Goal: Navigation & Orientation: Find specific page/section

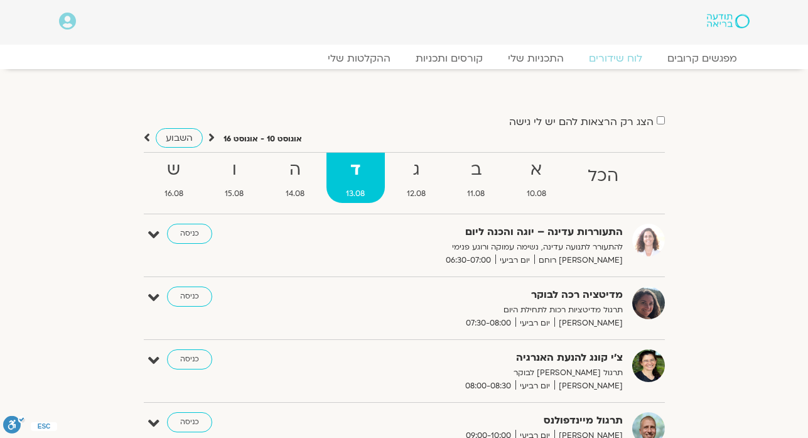
click at [807, 432] on div ".st0{fill:#FFFFFF;} יצירת קשר" at bounding box center [742, 419] width 132 height 37
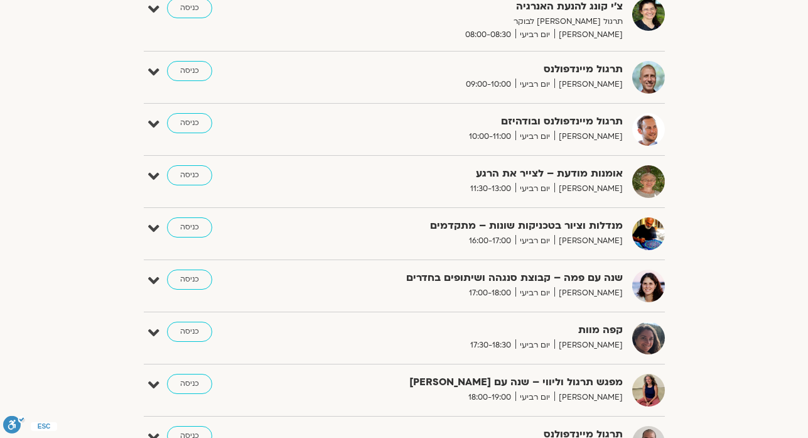
scroll to position [352, 0]
click at [196, 284] on link "כניסה" at bounding box center [189, 279] width 45 height 20
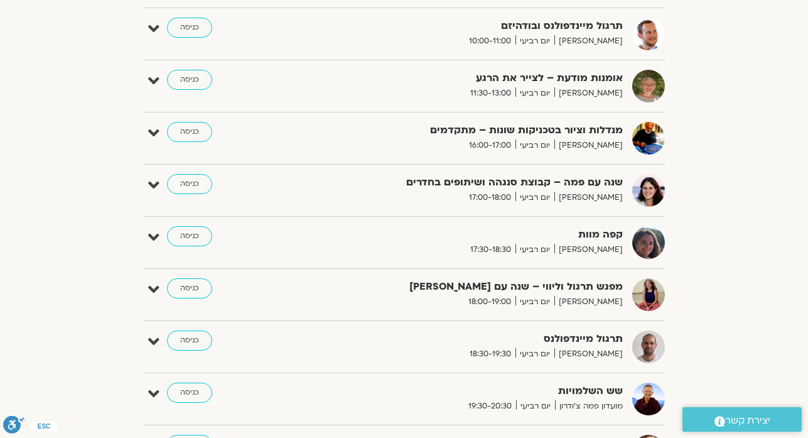
scroll to position [489, 0]
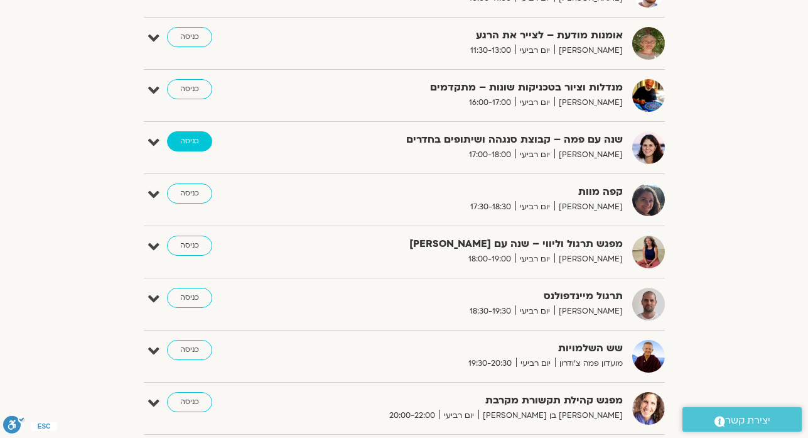
click at [180, 141] on link "כניסה" at bounding box center [189, 141] width 45 height 20
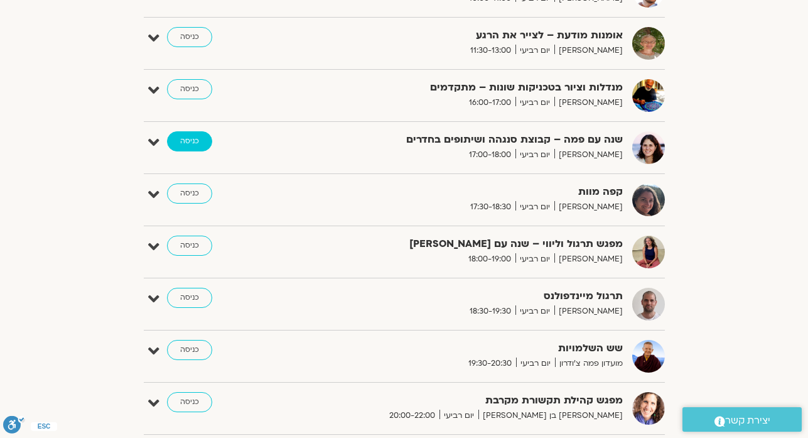
click at [180, 141] on link "כניסה" at bounding box center [189, 141] width 45 height 20
